Goal: Task Accomplishment & Management: Manage account settings

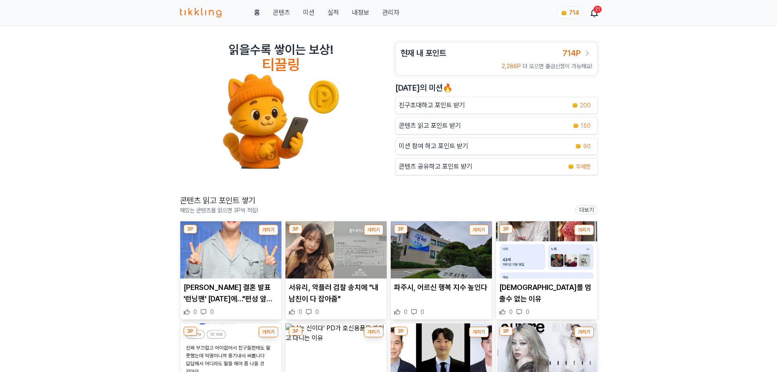
click at [360, 10] on link "내정보" at bounding box center [360, 13] width 17 height 10
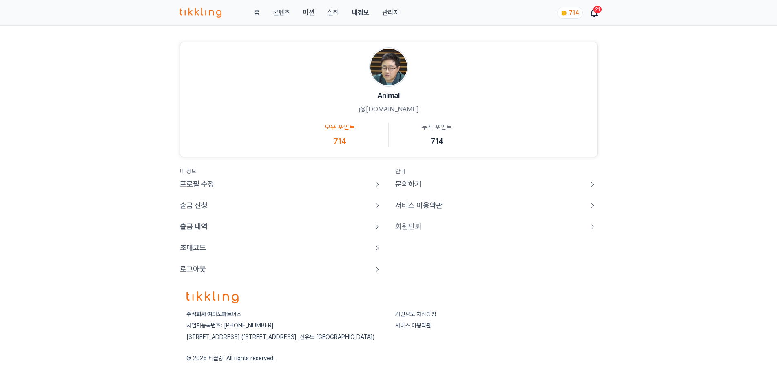
click at [386, 14] on link "관리자" at bounding box center [390, 13] width 17 height 10
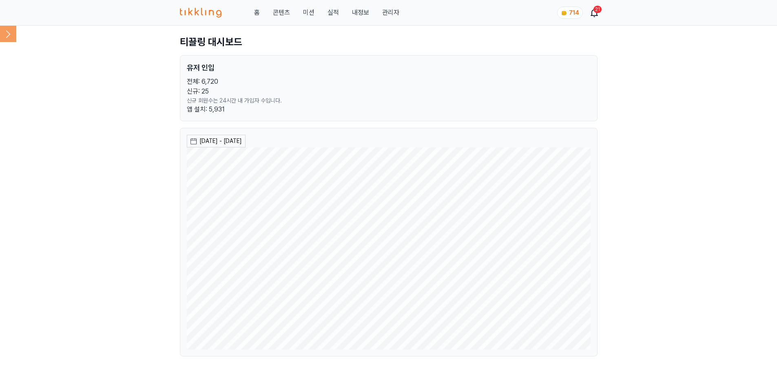
click at [11, 35] on icon at bounding box center [8, 34] width 16 height 16
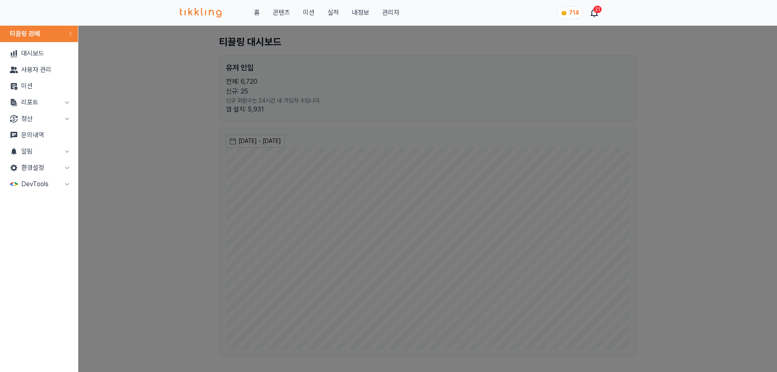
click at [41, 98] on button "리포트" at bounding box center [38, 102] width 71 height 16
click at [35, 118] on link "매출" at bounding box center [38, 119] width 71 height 16
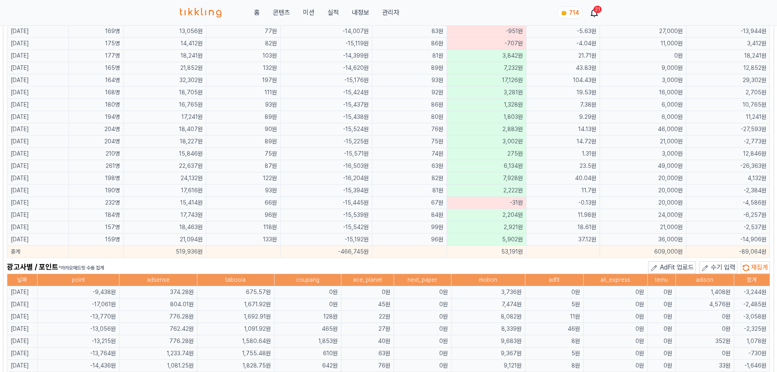
scroll to position [530, 0]
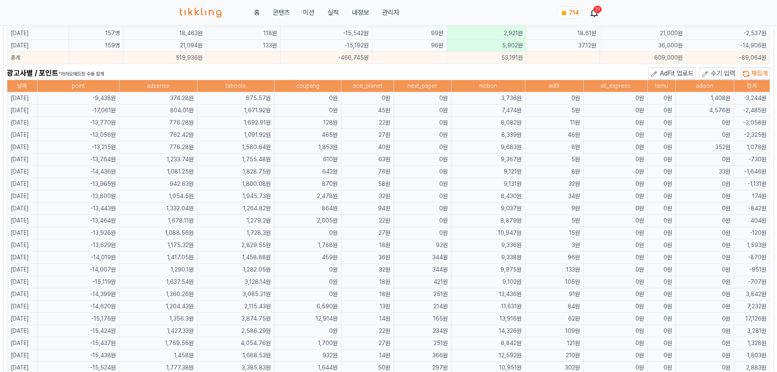
click at [695, 106] on td "4,576원" at bounding box center [704, 110] width 58 height 12
click at [703, 95] on td "1,408원" at bounding box center [704, 98] width 58 height 12
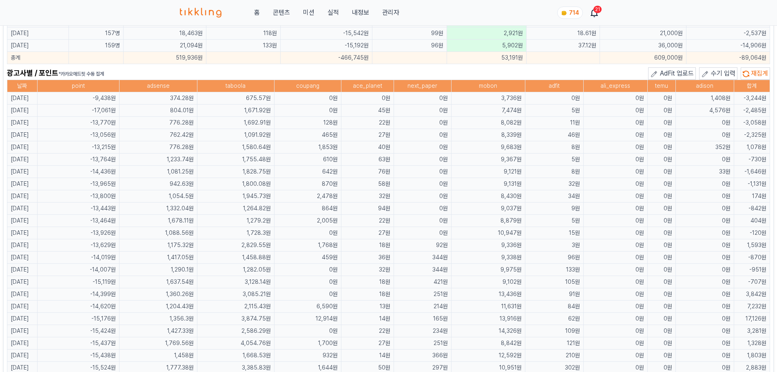
click at [703, 95] on td "1,408원" at bounding box center [704, 98] width 58 height 12
drag, startPoint x: 709, startPoint y: 108, endPoint x: 721, endPoint y: 112, distance: 12.8
click at [716, 124] on tbody "[DATE] -9,438원 374.28원 675.57원 0원 0원 0원 3,736원 0원 0원 0원 1,408원 -3,244원 [DATE] -…" at bounding box center [388, 294] width 763 height 404
click at [723, 108] on td "4,576원" at bounding box center [704, 110] width 58 height 12
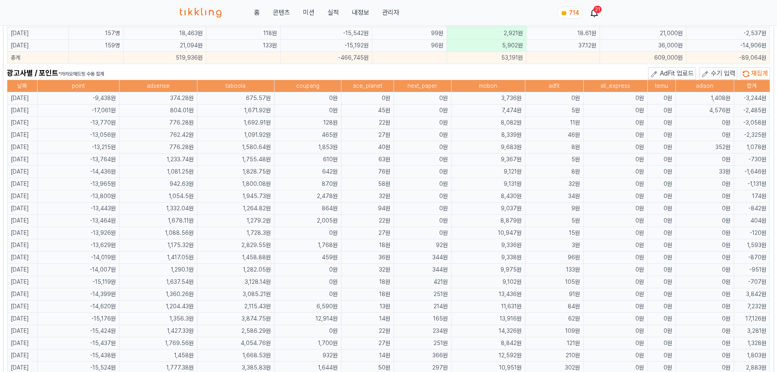
click at [721, 89] on th "adison" at bounding box center [704, 86] width 58 height 12
drag, startPoint x: 706, startPoint y: 98, endPoint x: 715, endPoint y: 113, distance: 17.3
click at [715, 113] on tbody "[DATE] -9,438원 374.28원 675.57원 0원 0원 0원 3,736원 0원 0원 0원 1,408원 -3,244원 [DATE] -…" at bounding box center [388, 294] width 763 height 404
click at [412, 129] on td "0원" at bounding box center [422, 135] width 57 height 12
drag, startPoint x: 257, startPoint y: 104, endPoint x: 298, endPoint y: 102, distance: 41.6
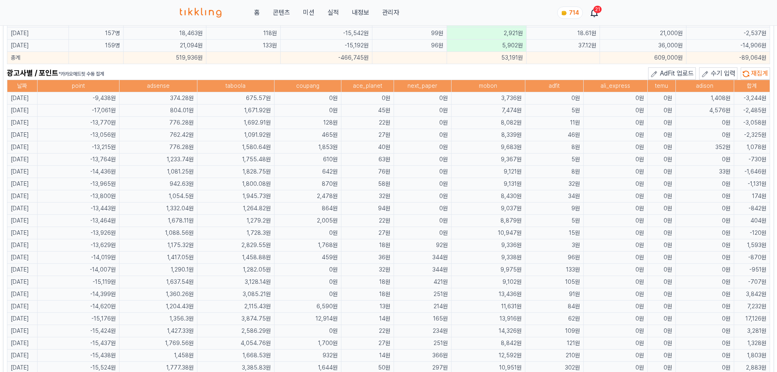
click at [298, 102] on tbody "[DATE] -9,438원 374.28원 675.57원 0원 0원 0원 3,736원 0원 0원 0원 1,408원 -3,244원 [DATE] -…" at bounding box center [388, 294] width 763 height 404
click at [696, 98] on td "1,408원" at bounding box center [704, 98] width 58 height 12
click at [709, 100] on td "1,408원" at bounding box center [704, 98] width 58 height 12
click at [719, 105] on td "4,576원" at bounding box center [704, 110] width 58 height 12
click at [718, 103] on td "1,408원" at bounding box center [704, 98] width 58 height 12
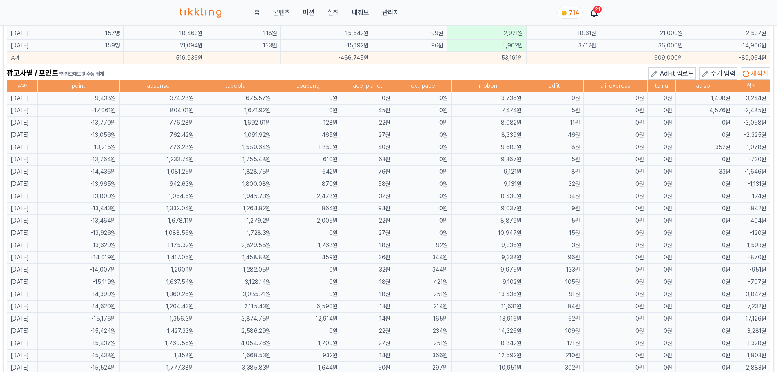
click at [718, 103] on td "1,408원" at bounding box center [704, 98] width 58 height 12
click at [722, 96] on td "1,408원" at bounding box center [704, 98] width 58 height 12
click at [721, 96] on td "1,408원" at bounding box center [704, 98] width 58 height 12
drag, startPoint x: 714, startPoint y: 101, endPoint x: 732, endPoint y: 101, distance: 17.5
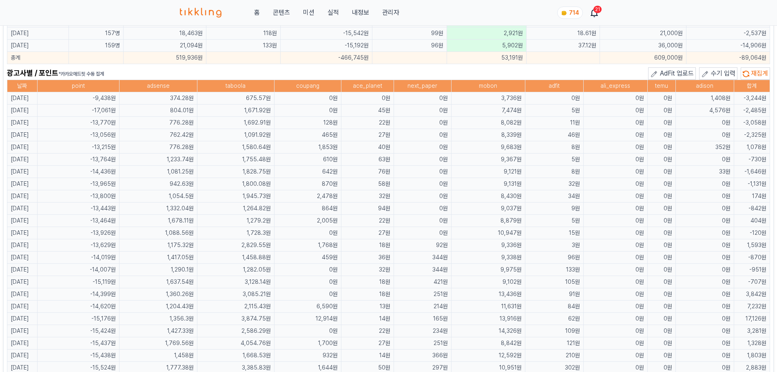
click at [732, 101] on td "1,408원" at bounding box center [704, 98] width 58 height 12
drag, startPoint x: 710, startPoint y: 110, endPoint x: 731, endPoint y: 110, distance: 21.2
click at [736, 112] on tr "[DATE] -17,061원 804.01원 1,671.92원 0원 45원 0원 7,474원 5원 0원 0원 4,576원 -2,485원" at bounding box center [388, 110] width 763 height 12
click at [721, 97] on td "1,408원" at bounding box center [704, 98] width 58 height 12
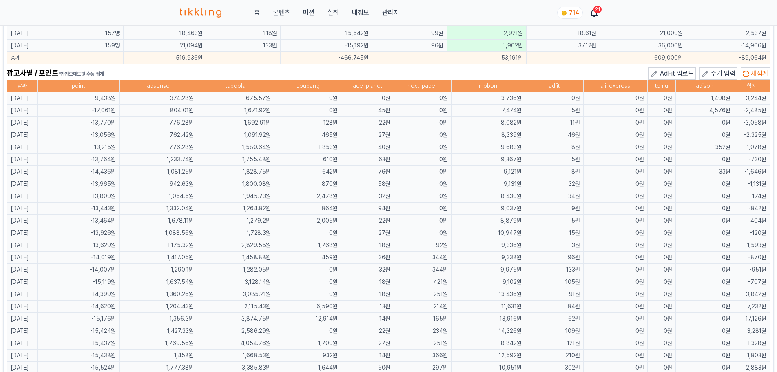
click at [721, 97] on td "1,408원" at bounding box center [704, 98] width 58 height 12
click at [512, 96] on td "3,736원" at bounding box center [488, 98] width 74 height 12
click at [269, 97] on td "675.57원" at bounding box center [235, 98] width 77 height 12
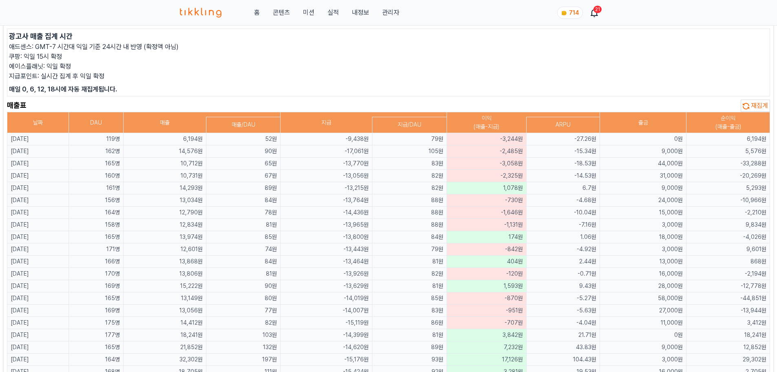
scroll to position [0, 0]
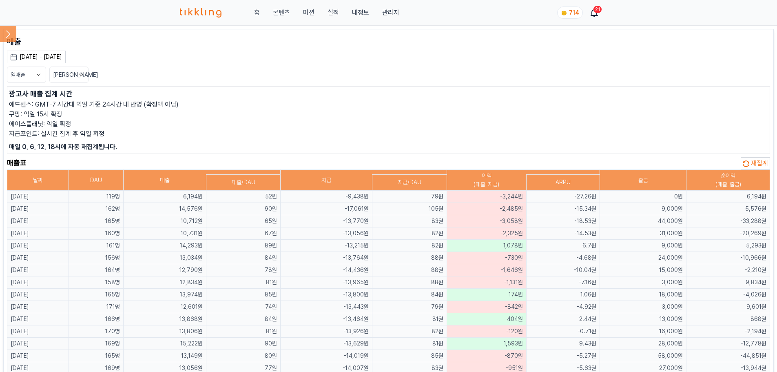
click at [367, 194] on td "-9,438원" at bounding box center [326, 196] width 91 height 12
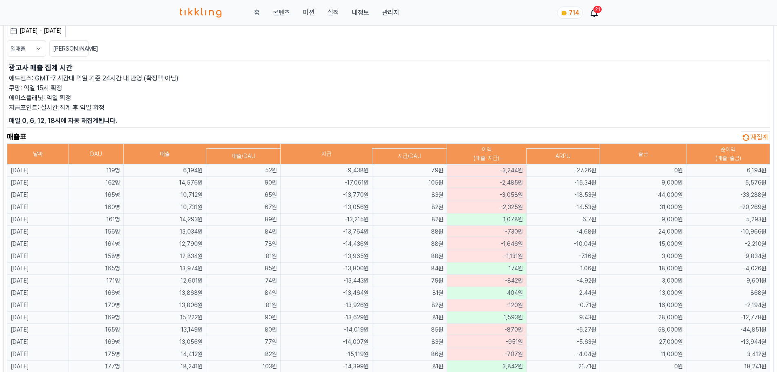
scroll to position [41, 0]
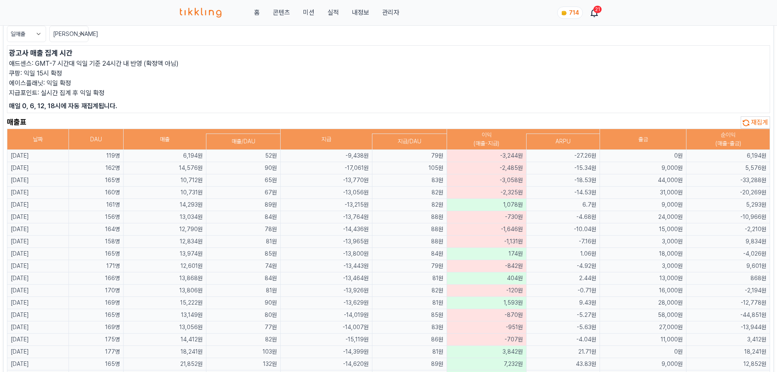
click at [410, 154] on td "79원" at bounding box center [409, 156] width 75 height 12
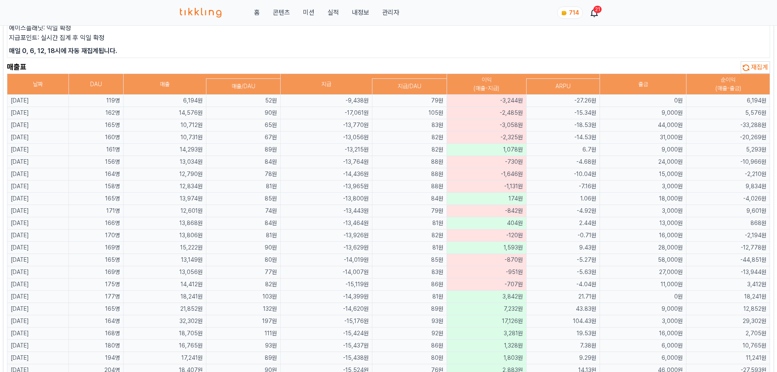
scroll to position [82, 0]
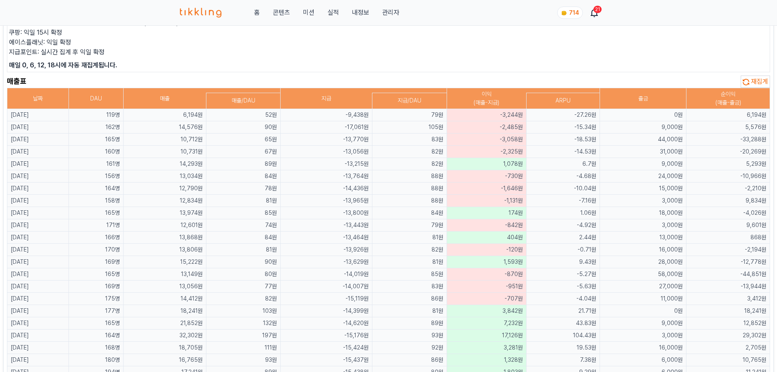
click at [372, 119] on td "-9,438원" at bounding box center [326, 115] width 91 height 12
click at [372, 113] on td "-9,438원" at bounding box center [326, 115] width 91 height 12
drag, startPoint x: 358, startPoint y: 113, endPoint x: 389, endPoint y: 114, distance: 31.0
click at [372, 114] on td "-9,438원" at bounding box center [326, 115] width 91 height 12
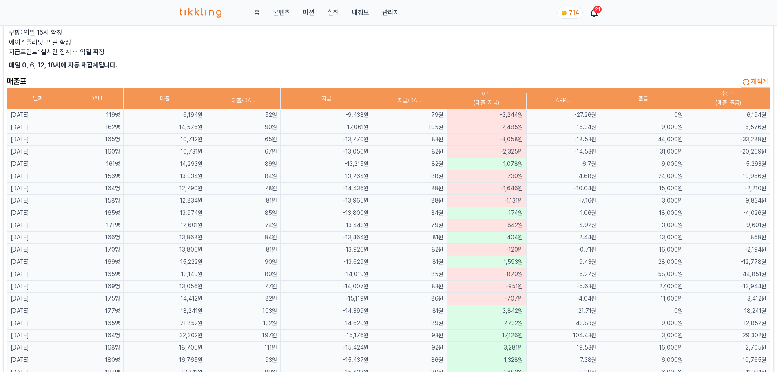
click at [372, 127] on td "-17,061원" at bounding box center [326, 127] width 91 height 12
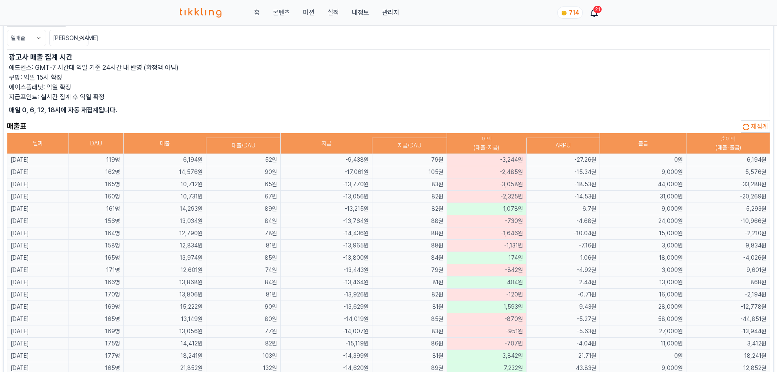
scroll to position [0, 0]
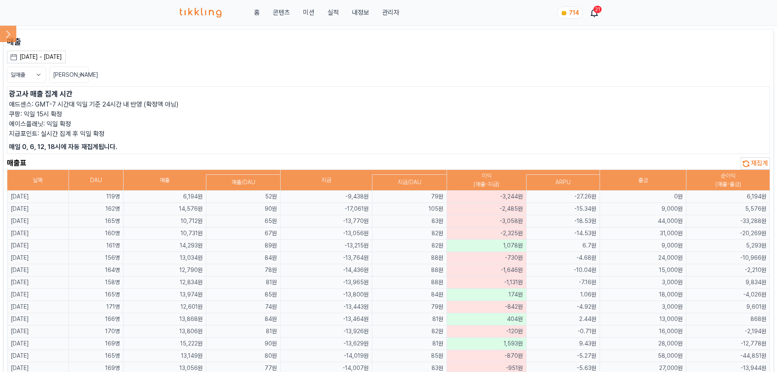
click at [9, 30] on icon at bounding box center [8, 34] width 16 height 16
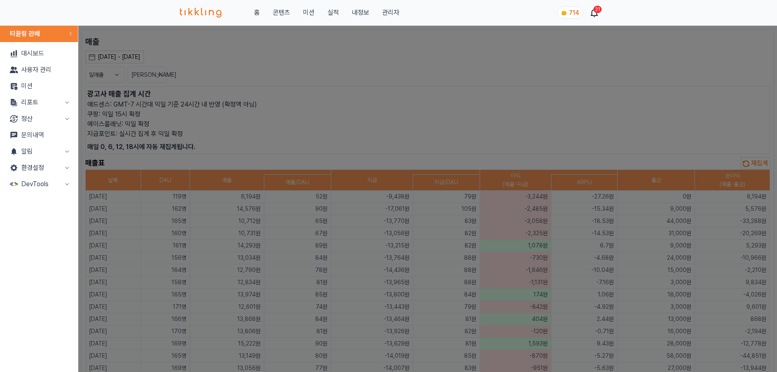
click at [39, 93] on link "미션" at bounding box center [38, 86] width 71 height 16
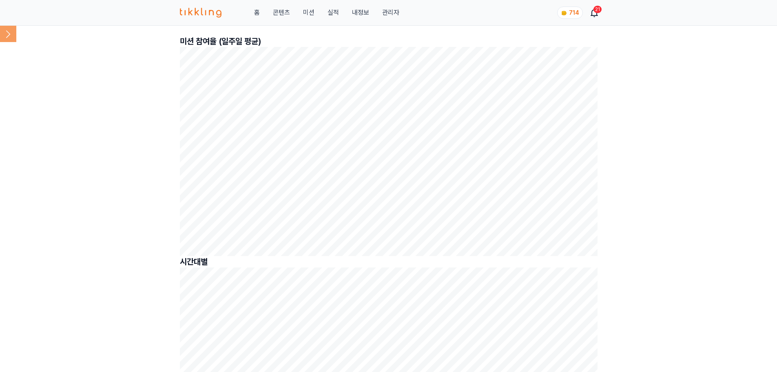
click at [7, 31] on icon at bounding box center [8, 34] width 16 height 16
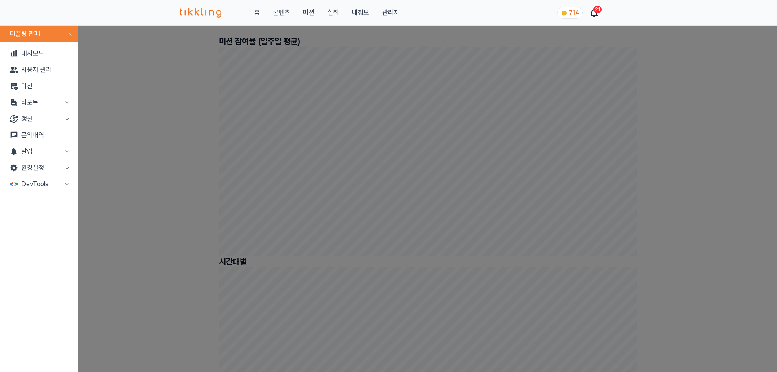
click at [33, 103] on button "리포트" at bounding box center [38, 102] width 71 height 16
click at [36, 138] on link "지출" at bounding box center [38, 135] width 71 height 16
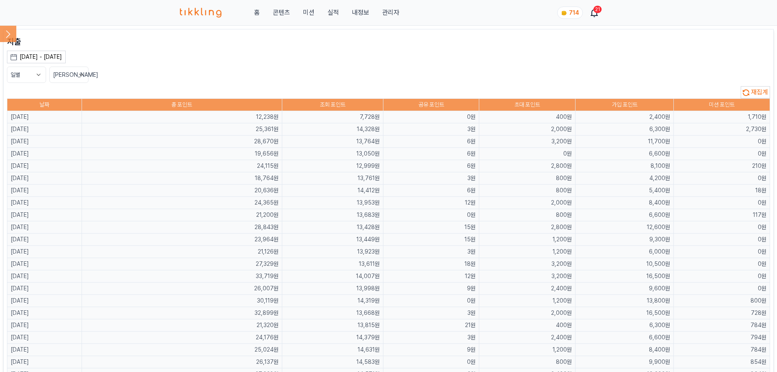
drag, startPoint x: 740, startPoint y: 115, endPoint x: 760, endPoint y: 117, distance: 20.0
click at [760, 117] on td "1,710원" at bounding box center [722, 117] width 96 height 12
drag, startPoint x: 741, startPoint y: 127, endPoint x: 769, endPoint y: 132, distance: 28.5
click at [769, 132] on td "2,730원" at bounding box center [722, 129] width 96 height 12
drag, startPoint x: 165, startPoint y: 157, endPoint x: 186, endPoint y: 144, distance: 25.1
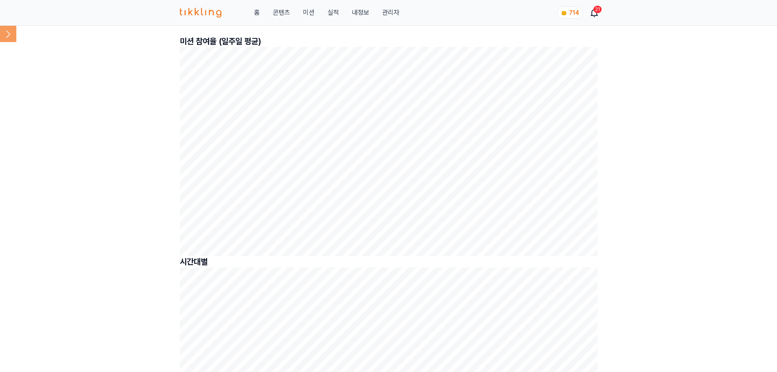
click at [12, 40] on icon at bounding box center [8, 34] width 16 height 16
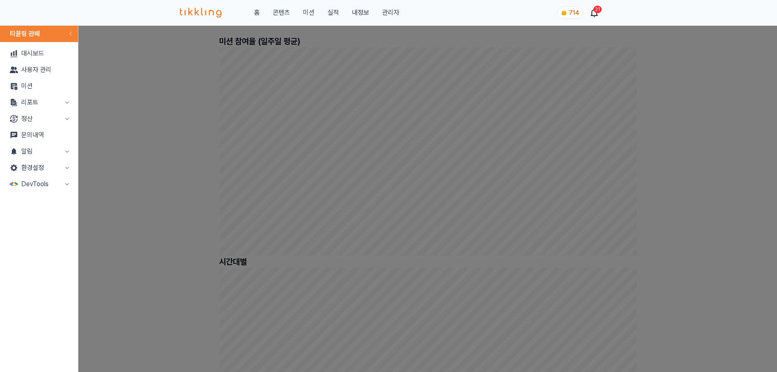
click at [234, 225] on button "close modal" at bounding box center [388, 186] width 777 height 372
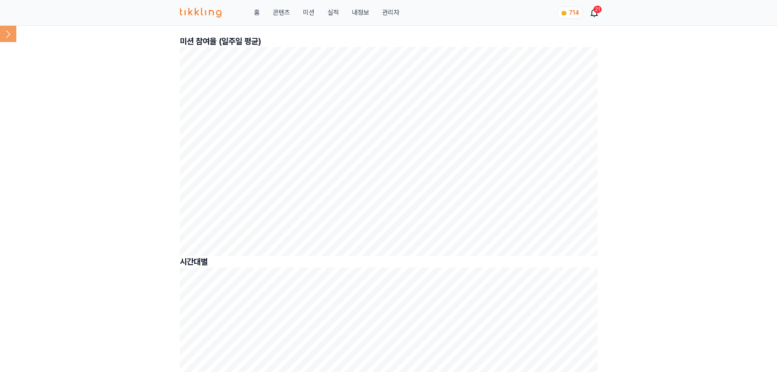
click at [9, 37] on icon at bounding box center [8, 34] width 16 height 16
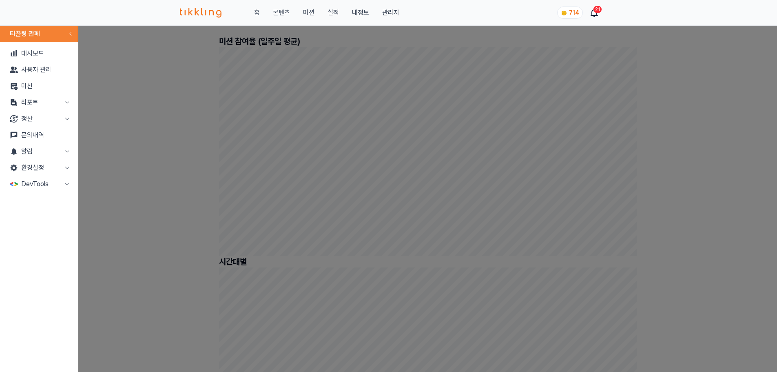
click at [45, 105] on button "리포트" at bounding box center [38, 102] width 71 height 16
click at [50, 124] on link "매출" at bounding box center [38, 119] width 71 height 16
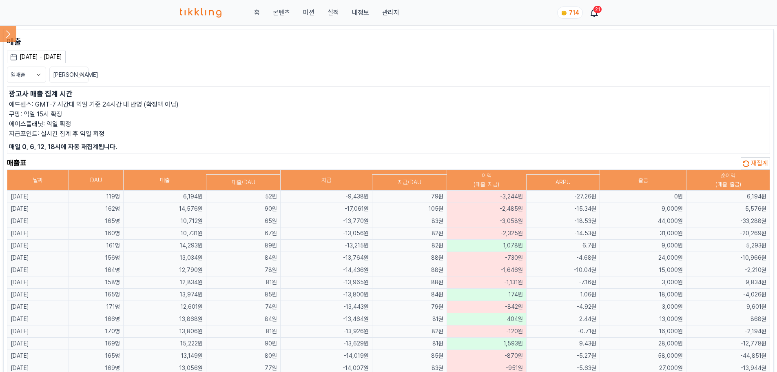
click at [36, 61] on div "[DATE] - [DATE]" at bounding box center [41, 57] width 42 height 9
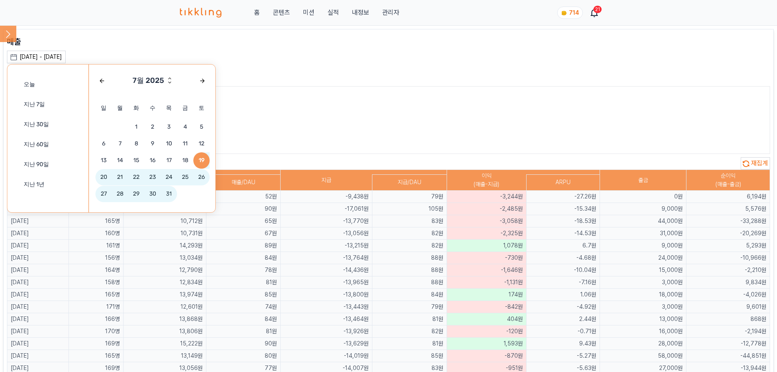
click at [115, 80] on header "7월 2025" at bounding box center [151, 81] width 113 height 26
click at [98, 82] on button "button" at bounding box center [101, 80] width 13 height 13
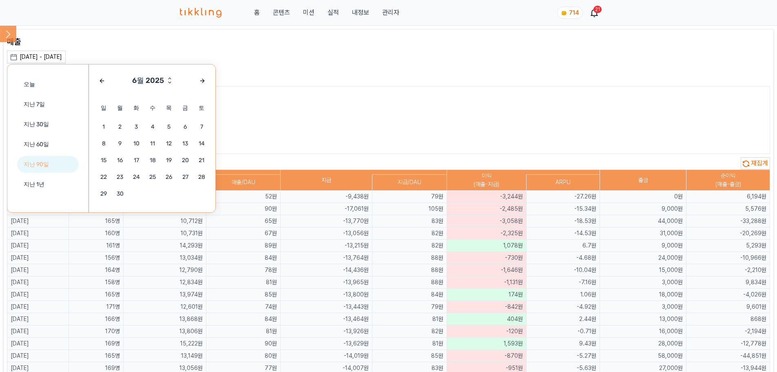
click at [46, 156] on button "지난 90일" at bounding box center [48, 164] width 62 height 17
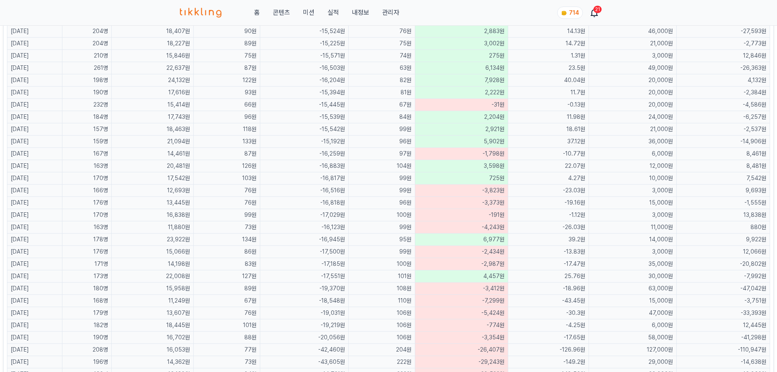
scroll to position [449, 0]
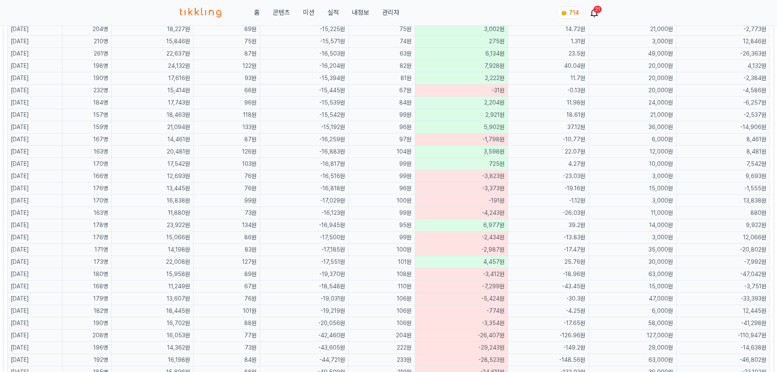
drag, startPoint x: 343, startPoint y: 262, endPoint x: 361, endPoint y: 264, distance: 18.9
click at [348, 264] on td "-17,551원" at bounding box center [304, 262] width 88 height 12
drag, startPoint x: 343, startPoint y: 278, endPoint x: 372, endPoint y: 283, distance: 29.7
click at [372, 283] on tbody "[DATE] 119명 6,194원 52원 -9,438원 79원 -3,244원 -27.26원 0원 6,194원 [DATE] 162명 14,576…" at bounding box center [388, 298] width 763 height 1113
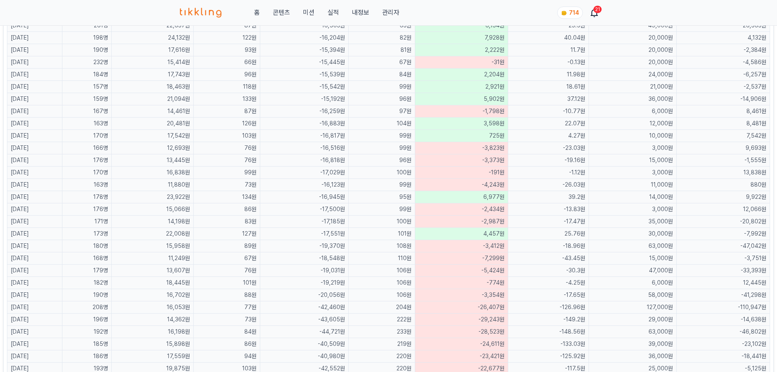
scroll to position [530, 0]
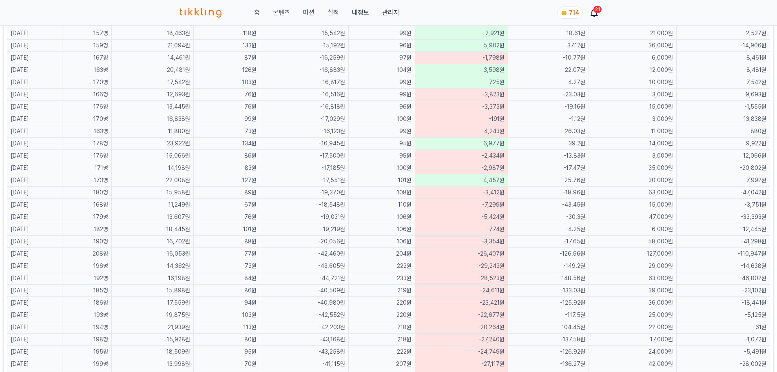
drag, startPoint x: 339, startPoint y: 251, endPoint x: 350, endPoint y: 241, distance: 14.8
click at [358, 241] on tbody "[DATE] 119명 6,194원 52원 -9,438원 79원 -3,244원 -27.26원 0원 6,194원 [DATE] 162명 14,576…" at bounding box center [388, 216] width 763 height 1113
drag, startPoint x: 332, startPoint y: 245, endPoint x: 365, endPoint y: 256, distance: 35.1
click at [365, 256] on tbody "[DATE] 119명 6,194원 52원 -9,438원 79원 -3,244원 -27.26원 0원 6,194원 [DATE] 162명 14,576…" at bounding box center [388, 216] width 763 height 1113
drag, startPoint x: 14, startPoint y: 244, endPoint x: 401, endPoint y: 251, distance: 387.1
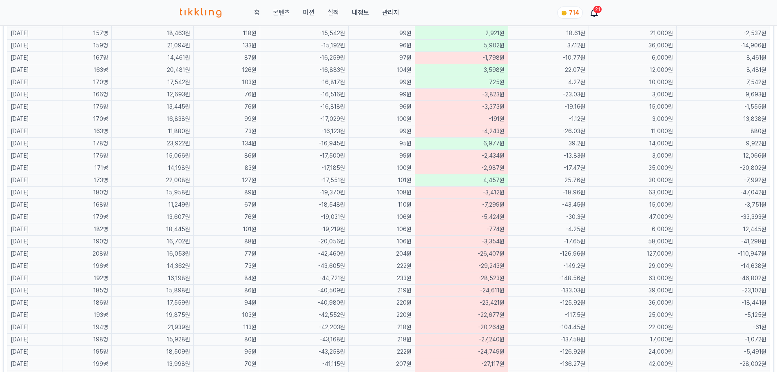
click at [401, 251] on tbody "[DATE] 119명 6,194원 52원 -9,438원 79원 -3,244원 -27.26원 0원 6,194원 [DATE] 162명 14,576…" at bounding box center [388, 216] width 763 height 1113
click at [405, 254] on td "204원" at bounding box center [381, 254] width 67 height 12
click at [342, 241] on td "-20,056원" at bounding box center [304, 241] width 88 height 12
drag, startPoint x: 342, startPoint y: 241, endPoint x: 364, endPoint y: 254, distance: 25.5
click at [364, 254] on tbody "[DATE] 119명 6,194원 52원 -9,438원 79원 -3,244원 -27.26원 0원 6,194원 [DATE] 162명 14,576…" at bounding box center [388, 216] width 763 height 1113
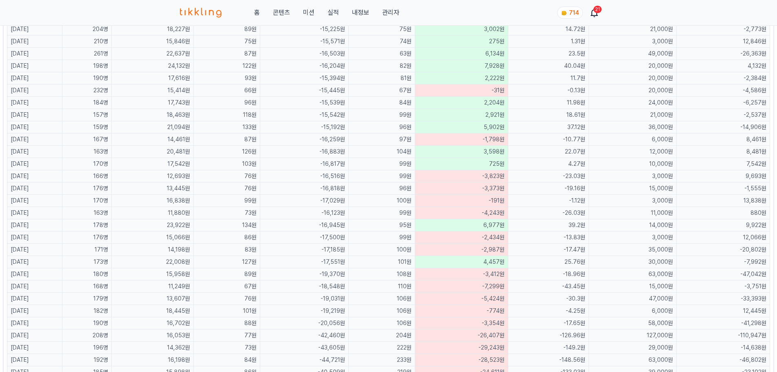
scroll to position [489, 0]
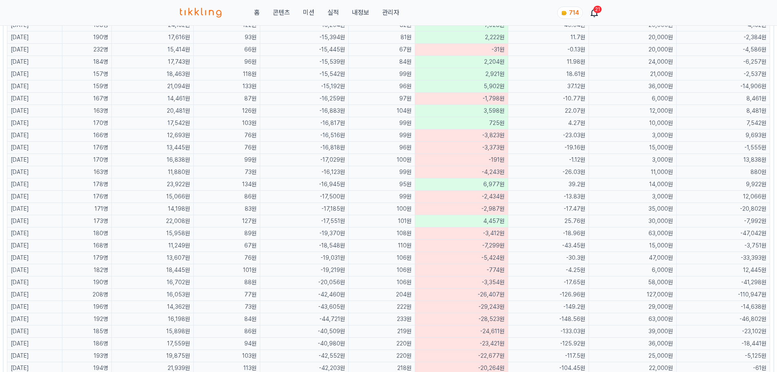
click at [330, 295] on td "-42,460원" at bounding box center [304, 294] width 88 height 12
click at [335, 279] on td "-20,056원" at bounding box center [304, 282] width 88 height 12
drag, startPoint x: 335, startPoint y: 279, endPoint x: 375, endPoint y: 305, distance: 48.0
click at [375, 305] on tbody "[DATE] 119명 6,194원 52원 -9,438원 79원 -3,244원 -27.26원 0원 6,194원 [DATE] 162명 14,576…" at bounding box center [388, 257] width 763 height 1113
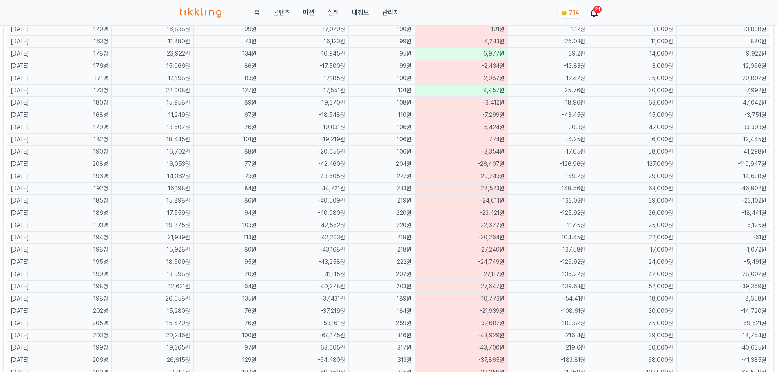
scroll to position [571, 0]
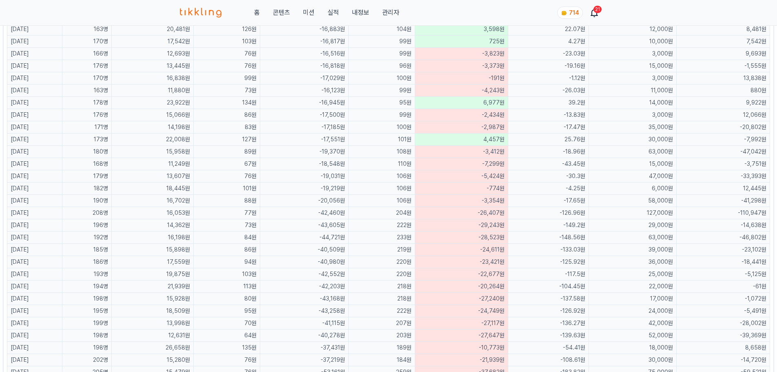
click at [318, 196] on td "-20,056원" at bounding box center [304, 201] width 88 height 12
drag, startPoint x: 291, startPoint y: 196, endPoint x: 440, endPoint y: 209, distance: 149.8
click at [440, 209] on tbody "[DATE] 119명 6,194원 52원 -9,438원 79원 -3,244원 -27.26원 0원 6,194원 [DATE] 162명 14,576…" at bounding box center [388, 176] width 763 height 1113
drag, startPoint x: 389, startPoint y: 215, endPoint x: 393, endPoint y: 217, distance: 4.4
click at [389, 216] on td "204원" at bounding box center [381, 213] width 67 height 12
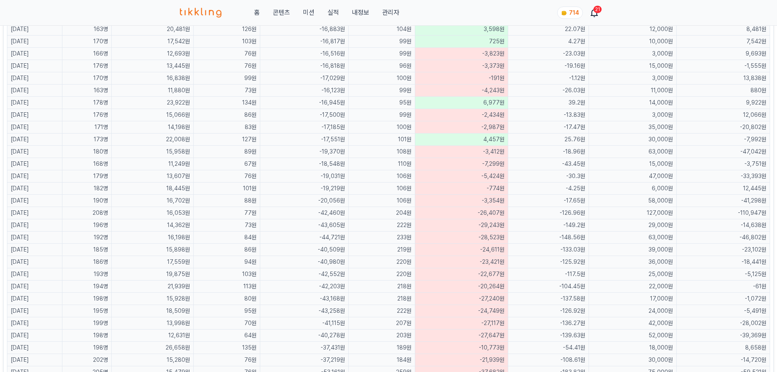
click at [415, 217] on td "204원" at bounding box center [381, 213] width 67 height 12
drag, startPoint x: 406, startPoint y: 200, endPoint x: 433, endPoint y: 216, distance: 30.9
click at [433, 216] on tbody "[DATE] 119명 6,194원 52원 -9,438원 79원 -3,244원 -27.26원 0원 6,194원 [DATE] 162명 14,576…" at bounding box center [388, 176] width 763 height 1113
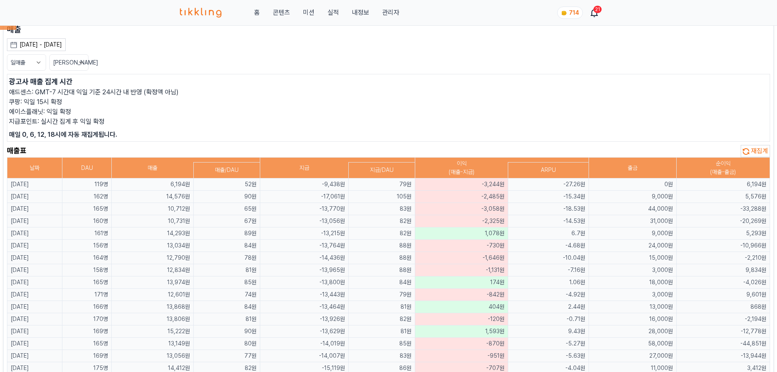
scroll to position [0, 0]
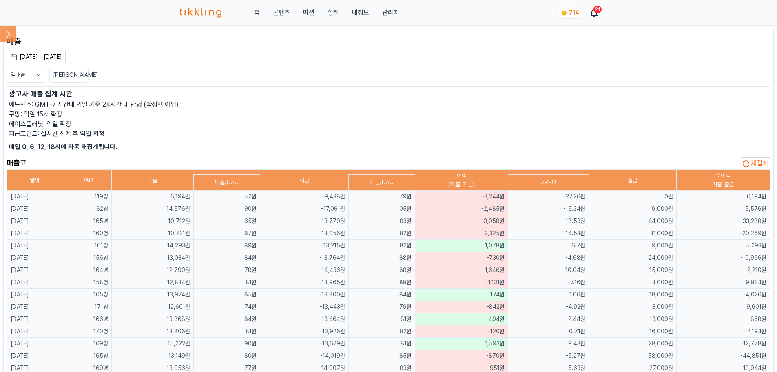
click at [40, 71] on icon at bounding box center [39, 75] width 8 height 8
click at [24, 109] on button "월매출" at bounding box center [26, 105] width 38 height 15
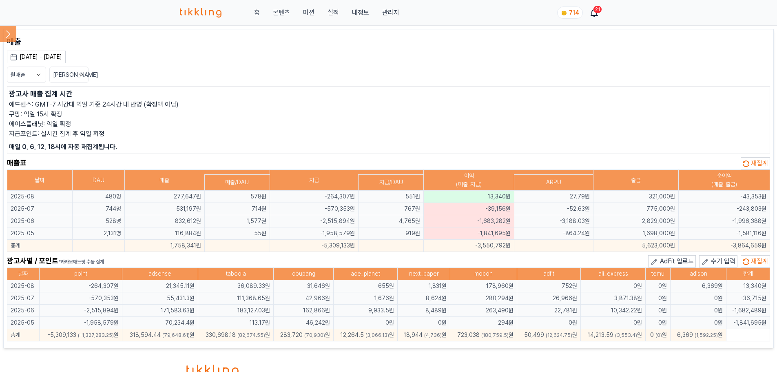
drag, startPoint x: 484, startPoint y: 345, endPoint x: 546, endPoint y: 343, distance: 62.5
click at [546, 343] on main "매출 [DATE] - [DATE] [DATE] 지난 7일 지난 30일 지난 60일 지난 90일 지난 1년 6월 2025 일 월 화 수 목 금 …" at bounding box center [388, 188] width 770 height 319
drag, startPoint x: 644, startPoint y: 197, endPoint x: 681, endPoint y: 210, distance: 38.9
click at [681, 210] on tbody "2025-08 480명 277,647원 578원 -264,307원 551원 13,340원 27.79원 321,000원 -43,353원 2025…" at bounding box center [388, 220] width 763 height 61
click at [648, 209] on td "775,000원" at bounding box center [635, 209] width 85 height 12
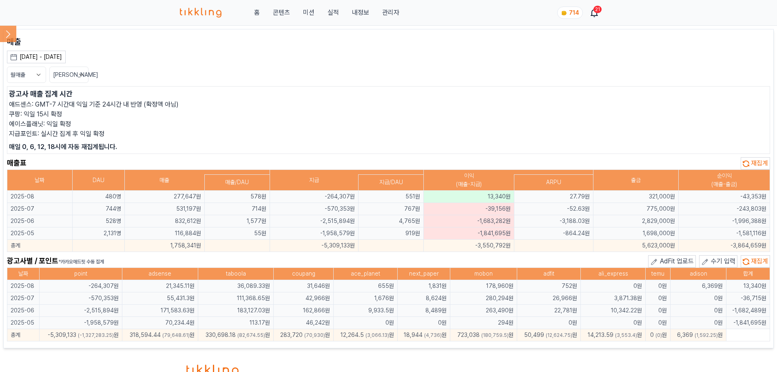
drag, startPoint x: 651, startPoint y: 200, endPoint x: 686, endPoint y: 228, distance: 44.1
click at [686, 228] on tbody "2025-08 480명 277,647원 578원 -264,307원 551원 13,340원 27.79원 321,000원 -43,353원 2025…" at bounding box center [388, 220] width 763 height 61
click at [646, 214] on td "775,000원" at bounding box center [635, 209] width 85 height 12
drag, startPoint x: 464, startPoint y: 194, endPoint x: 670, endPoint y: 201, distance: 205.6
click at [670, 201] on tr "2025-08 480명 277,647원 578원 -264,307원 551원 13,340원 27.79원 321,000원 -43,353원" at bounding box center [388, 196] width 763 height 12
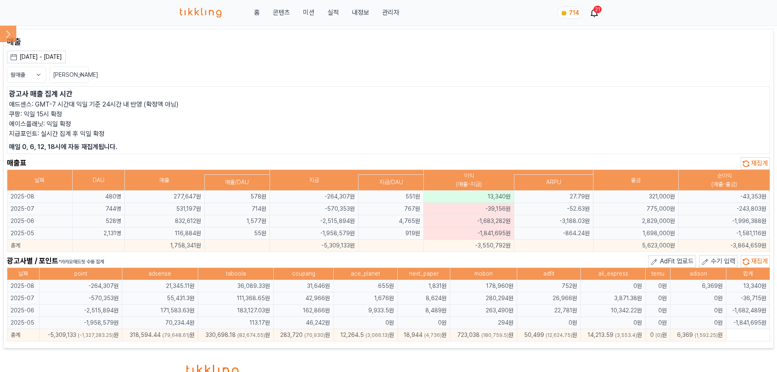
click at [331, 195] on td "-264,307원" at bounding box center [314, 196] width 88 height 12
drag, startPoint x: 99, startPoint y: 200, endPoint x: 687, endPoint y: 199, distance: 588.0
click at [687, 199] on tr "2025-08 480명 277,647원 578원 -264,307원 551원 13,340원 27.79원 321,000원 -43,353원" at bounding box center [388, 196] width 763 height 12
click at [633, 199] on td "321,000원" at bounding box center [635, 196] width 85 height 12
drag, startPoint x: 646, startPoint y: 200, endPoint x: 767, endPoint y: 197, distance: 121.6
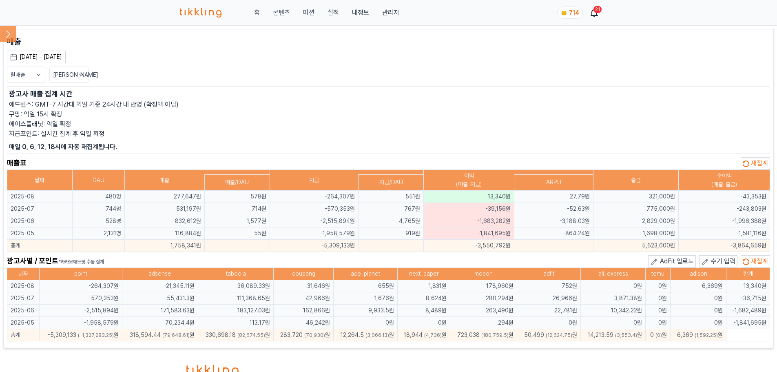
click at [767, 197] on tr "2025-08 480명 277,647원 578원 -264,307원 551원 13,340원 27.79원 321,000원 -43,353원" at bounding box center [388, 196] width 763 height 12
click at [614, 256] on div "광고사별 / 포인트 *카카오애드핏 수동 집계 AdFit 업로드 수기 입력 재집계" at bounding box center [388, 261] width 763 height 12
drag, startPoint x: 677, startPoint y: 234, endPoint x: 630, endPoint y: 197, distance: 59.6
click at [630, 197] on tbody "2025-08 480명 277,647원 578원 -264,307원 551원 13,340원 27.79원 321,000원 -43,353원 2025…" at bounding box center [388, 220] width 763 height 61
click at [47, 58] on div "[DATE] - [DATE]" at bounding box center [41, 57] width 42 height 9
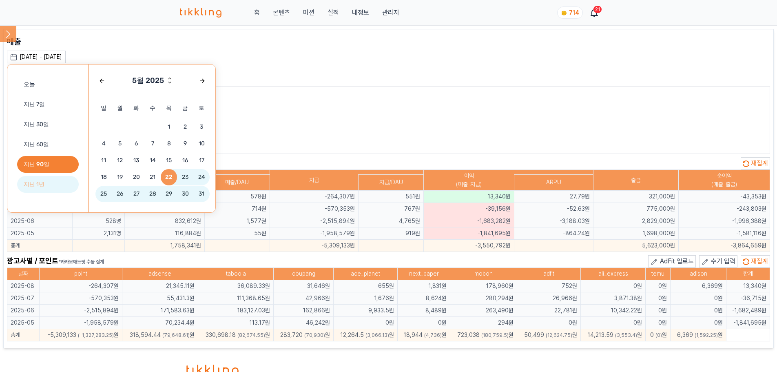
click at [46, 191] on button "지난 1년" at bounding box center [48, 184] width 62 height 17
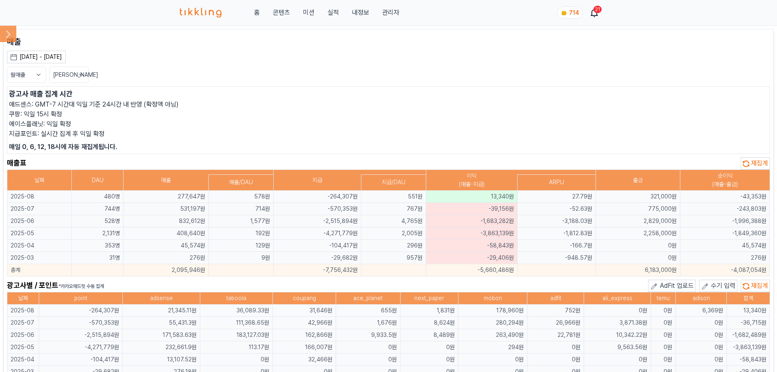
drag, startPoint x: 630, startPoint y: 273, endPoint x: 683, endPoint y: 266, distance: 53.0
click at [683, 266] on tr "총계 2,095,946원 -7,756,432원 -5,660,486원 6,183,000원 -4,087,054원" at bounding box center [388, 270] width 763 height 12
click at [536, 281] on div "광고사별 / 포인트 *카카오애드핏 수동 집계 AdFit 업로드 수기 입력 재집계" at bounding box center [388, 285] width 763 height 12
